Goal: Check status: Check status

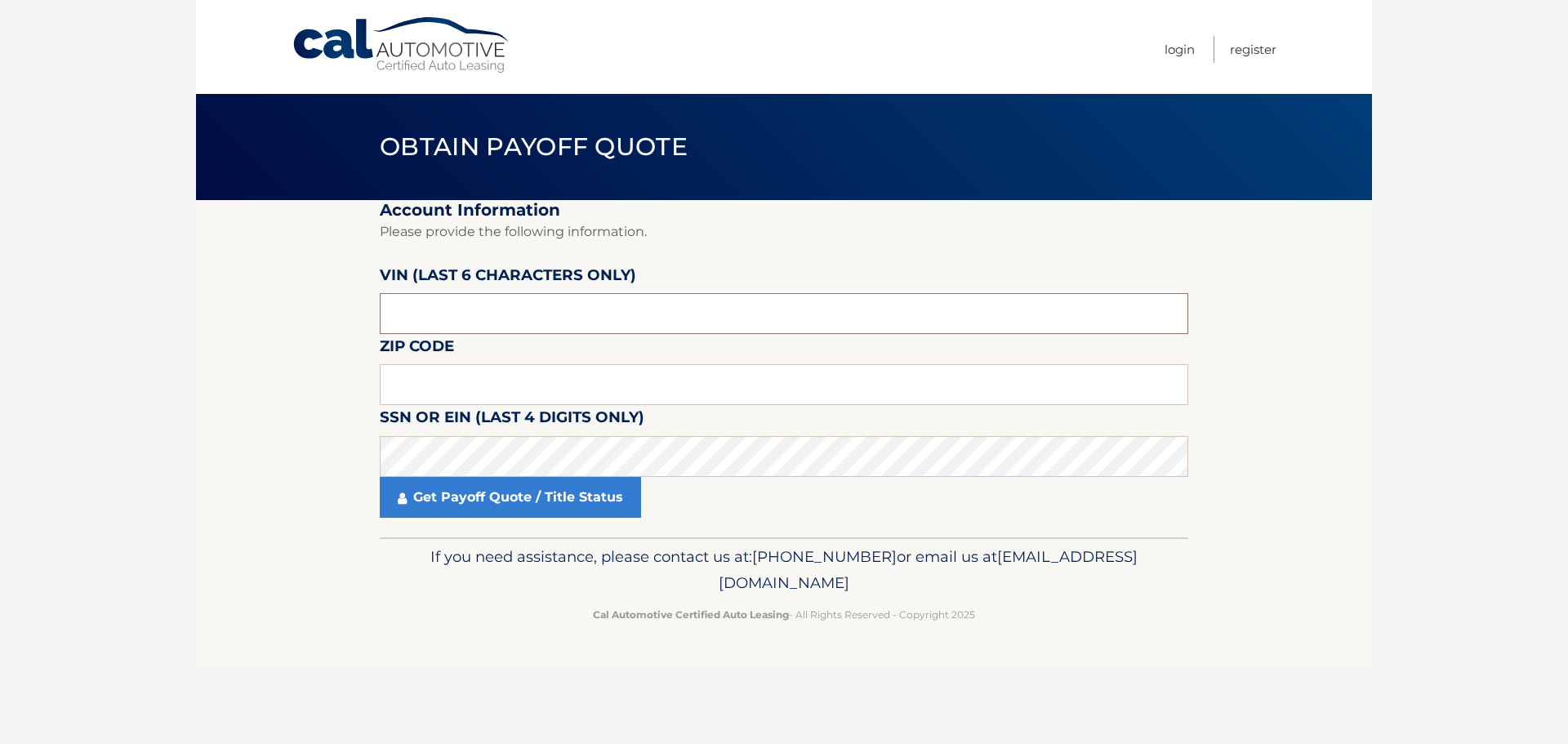
click at [510, 310] on input "text" at bounding box center [784, 314] width 808 height 41
type input "044036"
click at [444, 377] on input "text" at bounding box center [784, 385] width 808 height 41
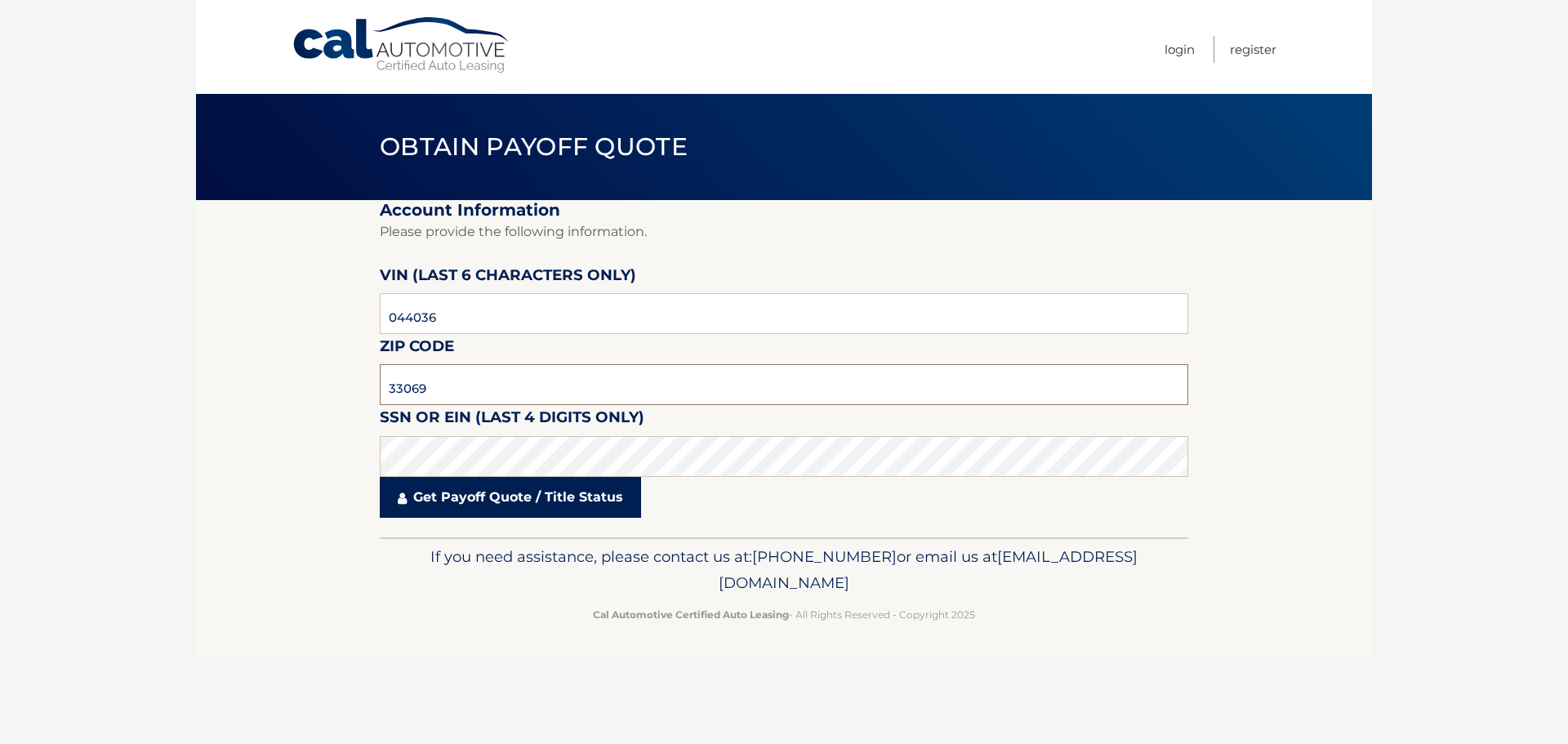
type input "33069"
click at [526, 501] on link "Get Payoff Quote / Title Status" at bounding box center [511, 498] width 261 height 41
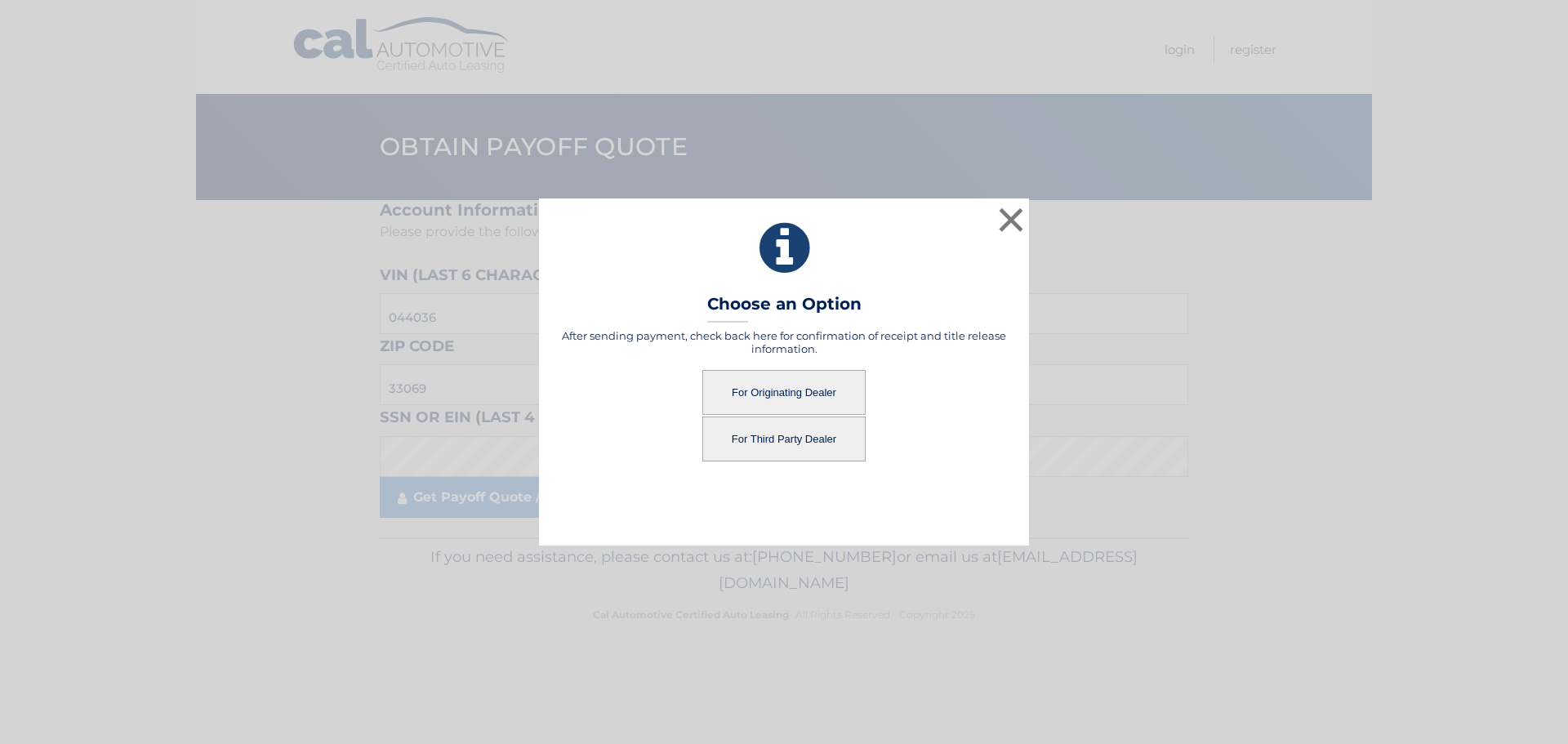
click at [788, 387] on button "For Originating Dealer" at bounding box center [784, 393] width 163 height 45
click at [777, 386] on button "For Originating Dealer" at bounding box center [784, 393] width 163 height 45
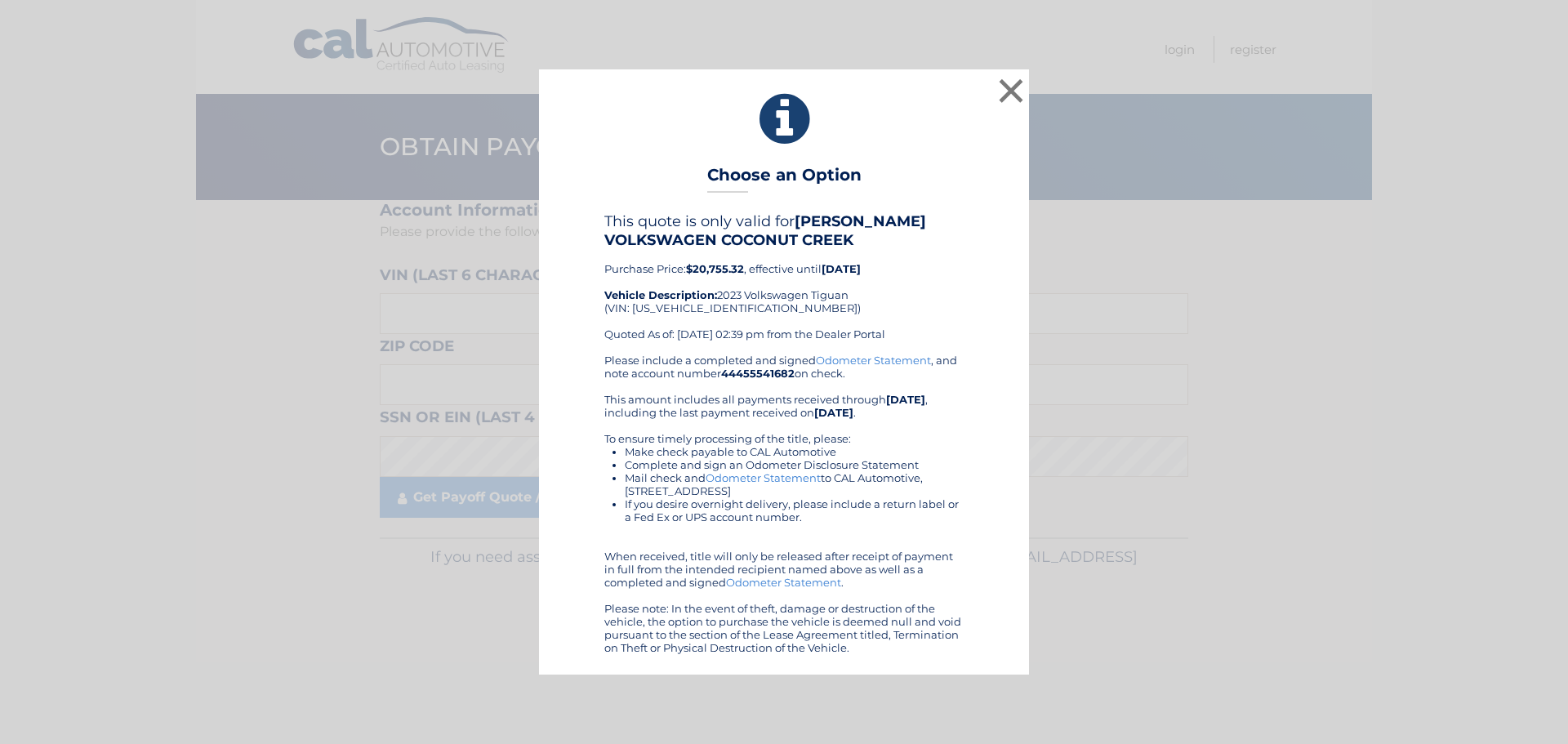
click at [779, 582] on link "Odometer Statement" at bounding box center [783, 581] width 115 height 13
